Goal: Information Seeking & Learning: Learn about a topic

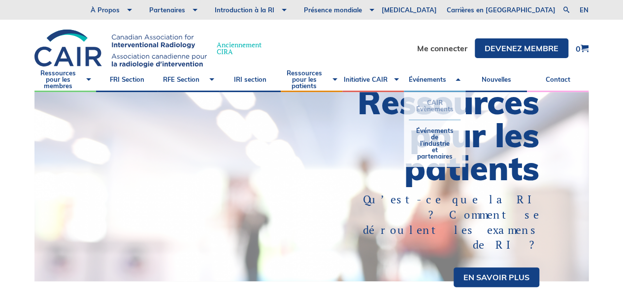
click at [431, 101] on link "CAIR Évènements" at bounding box center [435, 106] width 52 height 28
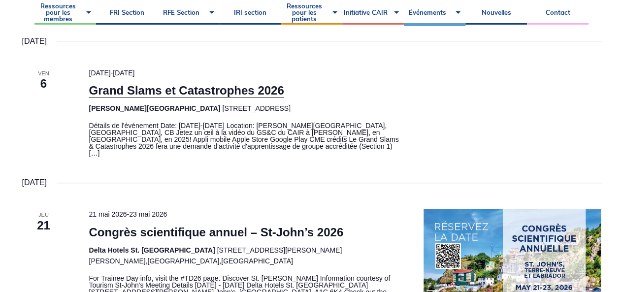
scroll to position [243, 0]
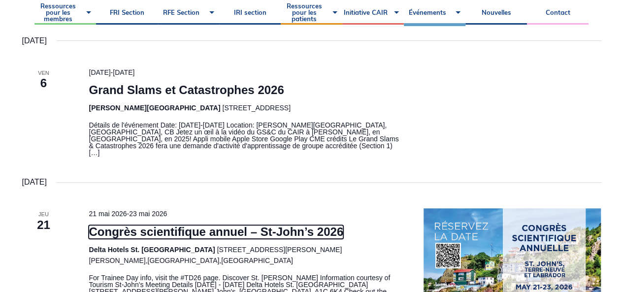
click at [157, 225] on link "Congrès scientifique annuel – St-John’s 2026" at bounding box center [216, 232] width 254 height 14
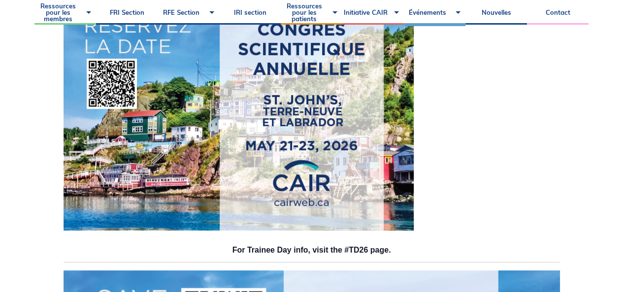
scroll to position [238, 0]
